Goal: Transaction & Acquisition: Purchase product/service

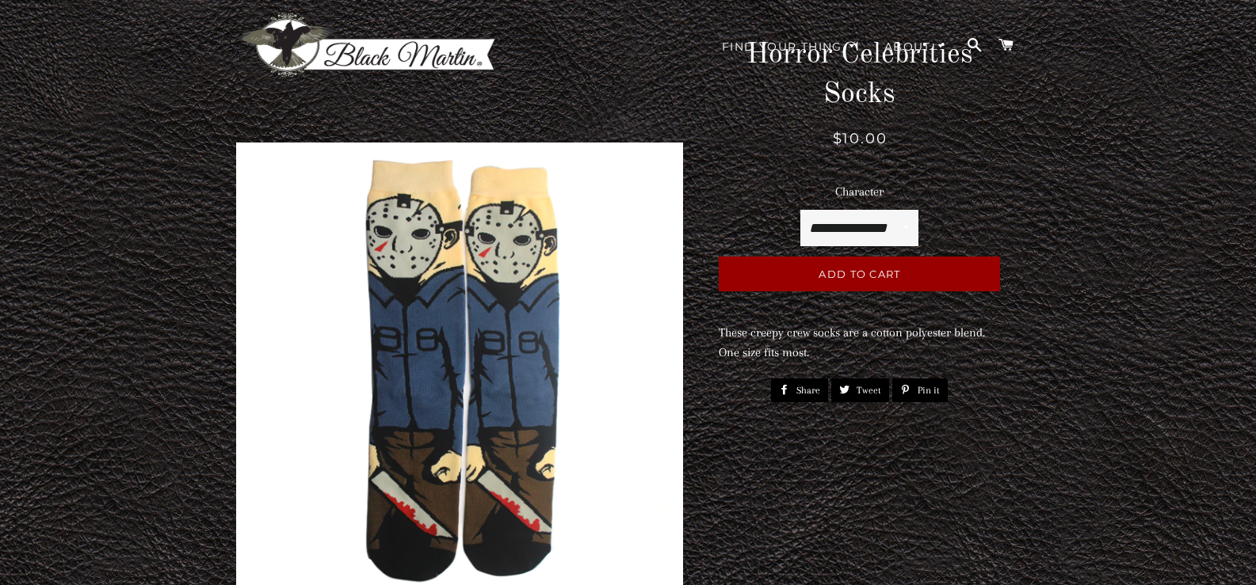
scroll to position [317, 0]
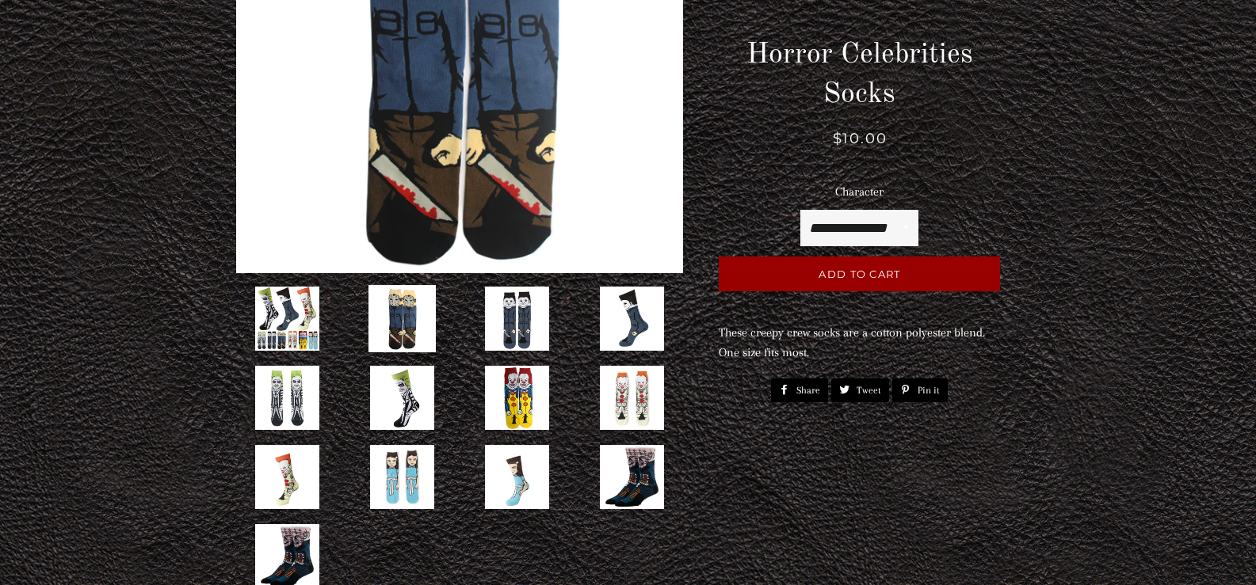
click at [613, 387] on img at bounding box center [631, 397] width 67 height 67
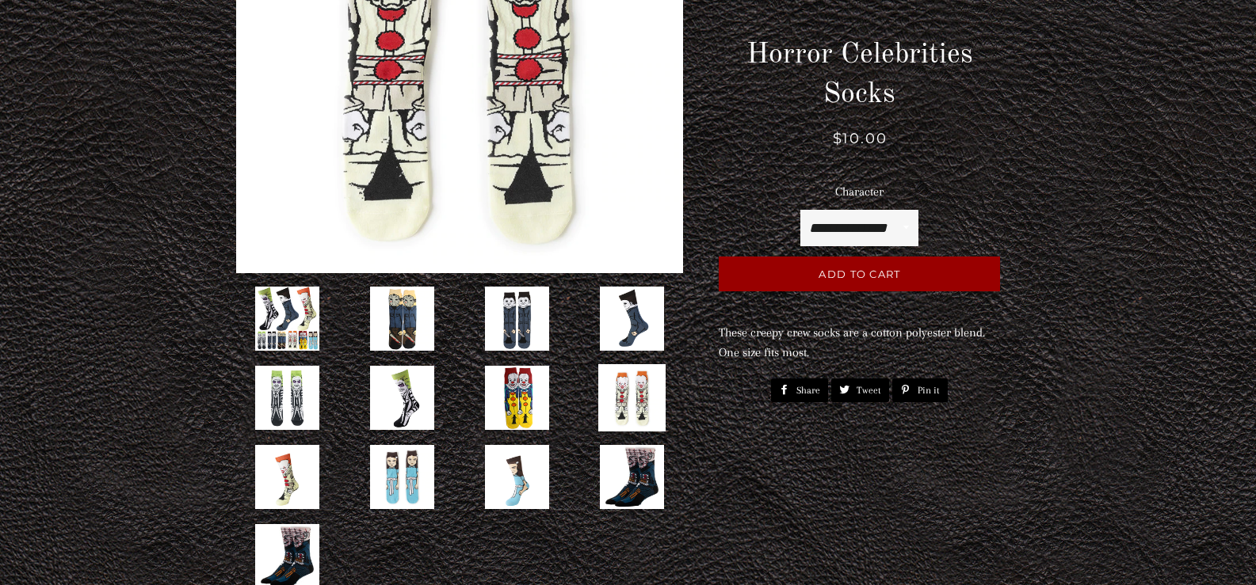
click at [297, 398] on img at bounding box center [287, 397] width 67 height 67
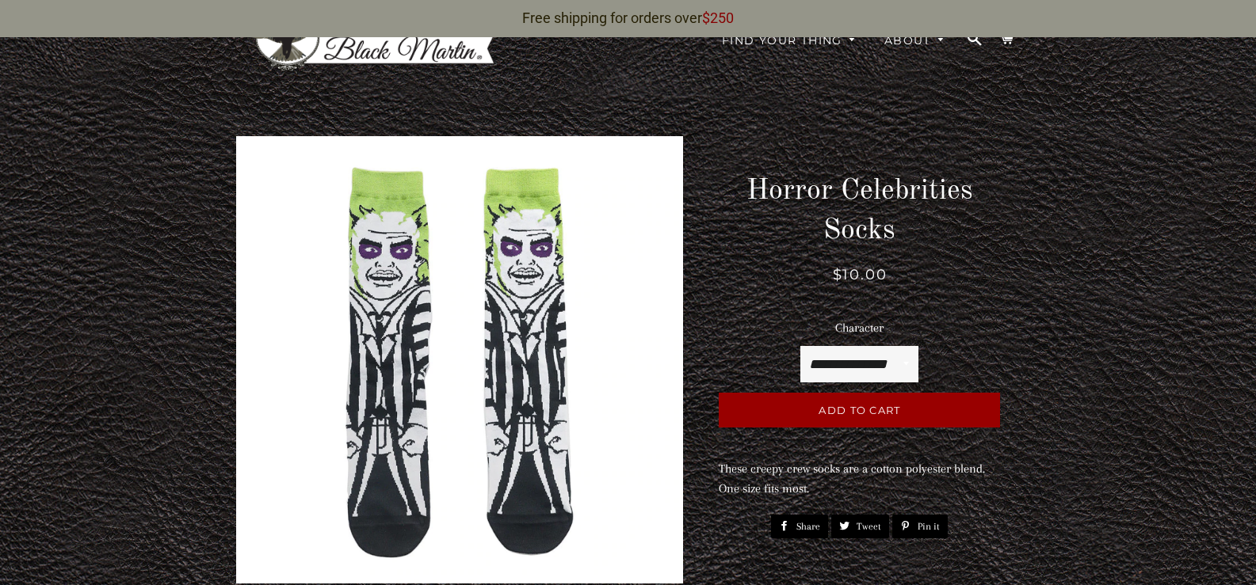
scroll to position [37, 0]
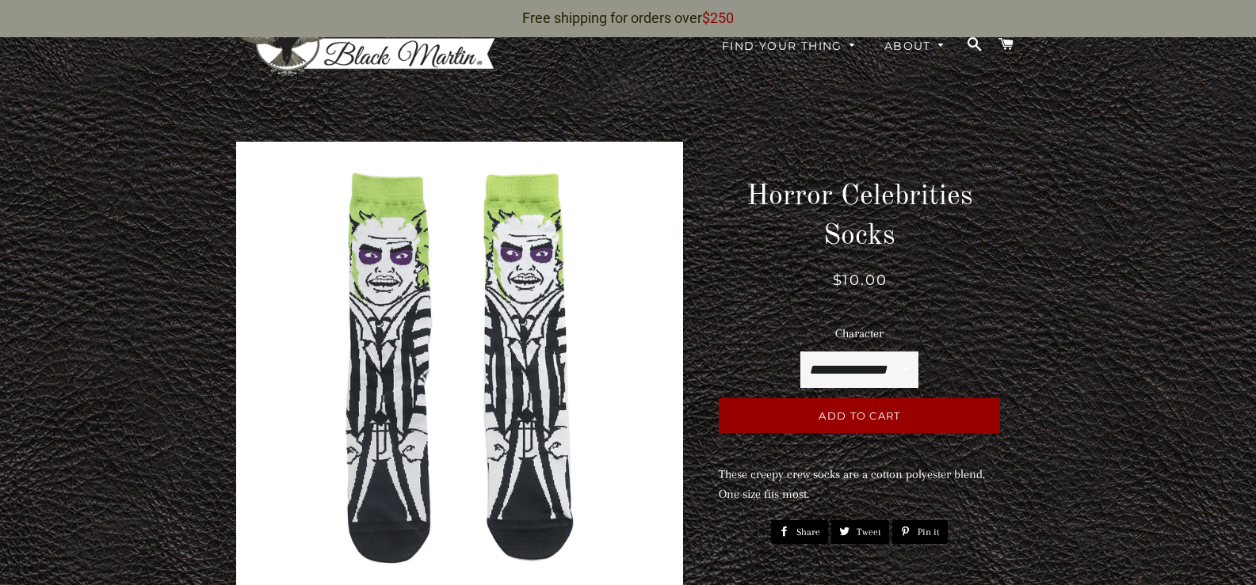
click at [484, 278] on img at bounding box center [460, 366] width 448 height 448
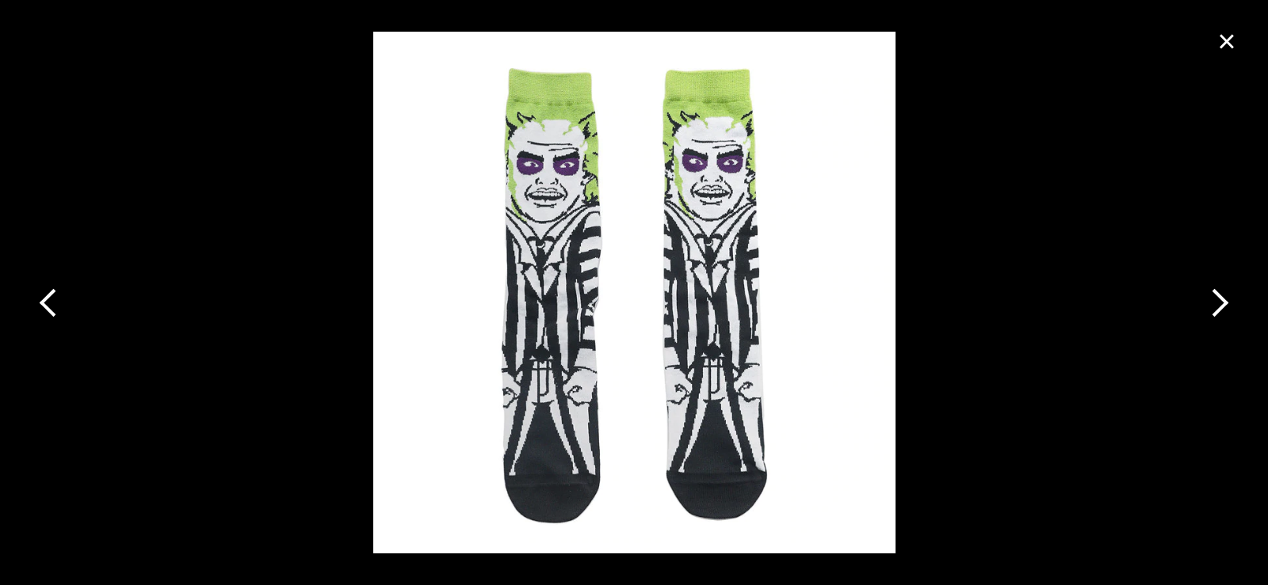
click at [627, 215] on img at bounding box center [634, 292] width 522 height 585
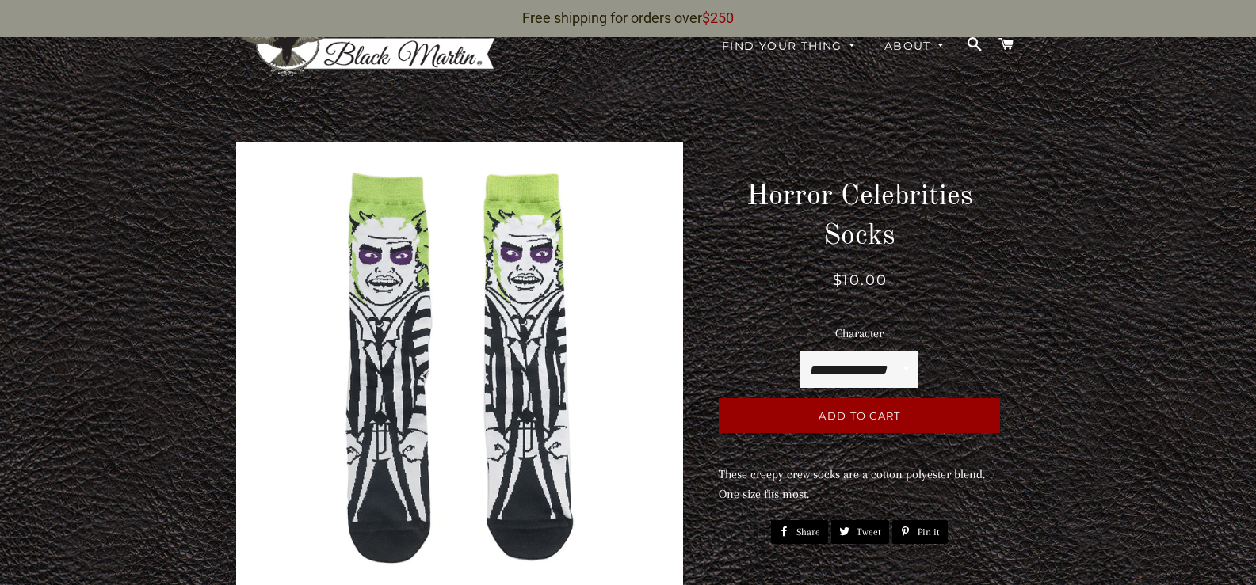
click at [413, 334] on img at bounding box center [460, 366] width 448 height 448
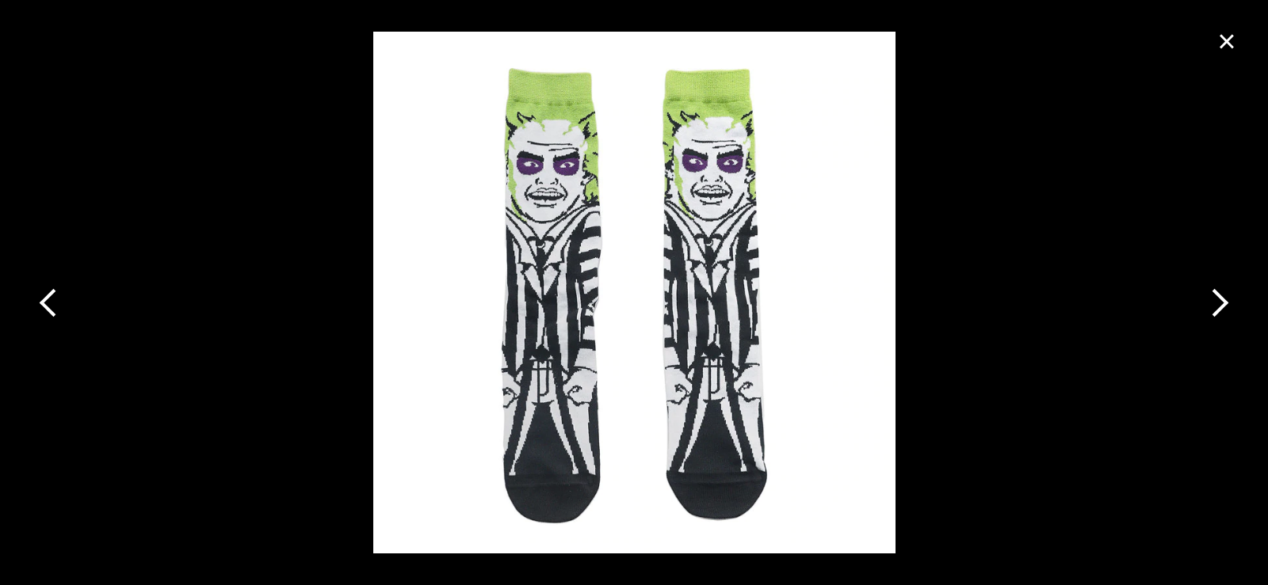
click at [570, 218] on img at bounding box center [634, 292] width 522 height 585
